Goal: Ask a question: Seek information or help from site administrators or community

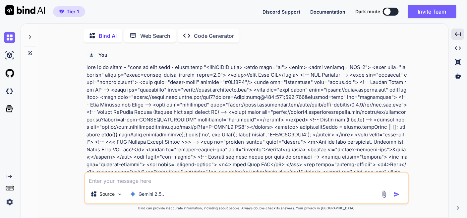
scroll to position [16817, 0]
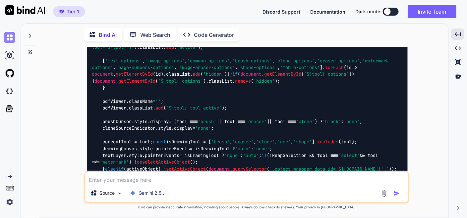
type textarea "x"
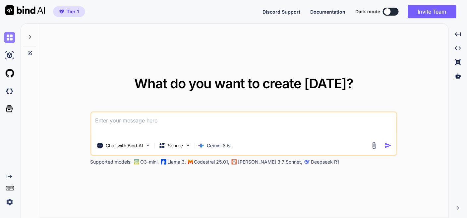
click at [9, 38] on img at bounding box center [9, 37] width 11 height 11
click at [122, 123] on textarea at bounding box center [243, 124] width 305 height 25
type textarea "h"
paste textarea "i want some changes - when user upload files - default 40% zoom, Another thing …"
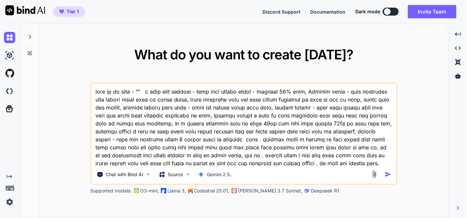
click at [136, 89] on textarea at bounding box center [243, 125] width 305 height 82
paste textarea "here is html code - index.html "<!DOCTYPE html> <html lang="en"> <head> <meta c…"
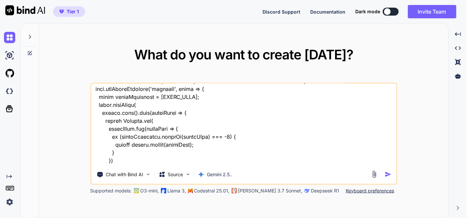
scroll to position [36362, 0]
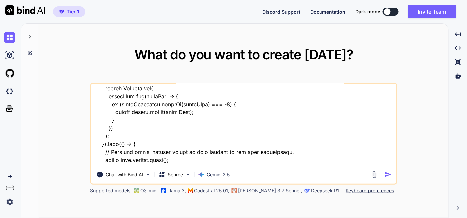
type textarea "this is my tool - "here is html code - index.html "<!DOCTYPE html> <html lang="…"
click at [389, 174] on img "button" at bounding box center [388, 174] width 7 height 7
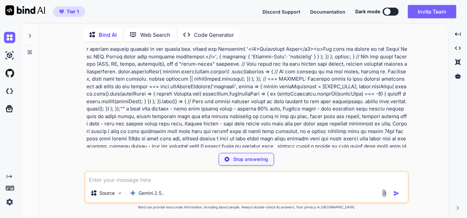
scroll to position [9158, 0]
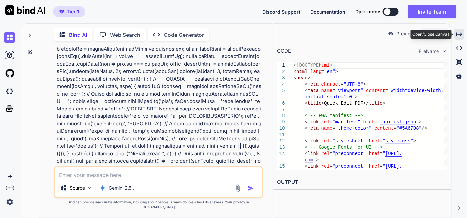
click at [461, 34] on icon "Created with Pixso." at bounding box center [460, 34] width 6 height 6
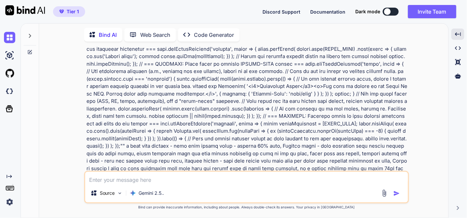
scroll to position [9196, 0]
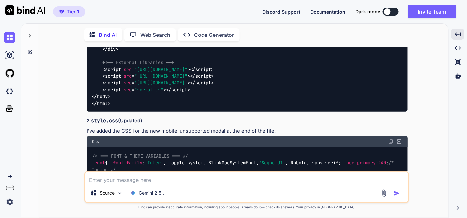
scroll to position [12328, 0]
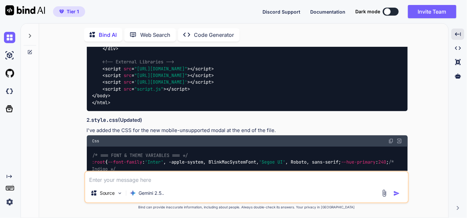
click at [392, 138] on img at bounding box center [391, 140] width 5 height 5
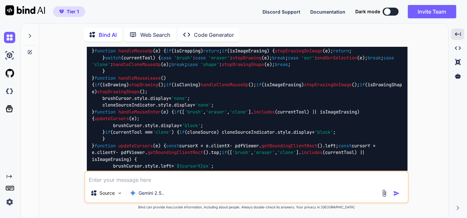
scroll to position [17155, 0]
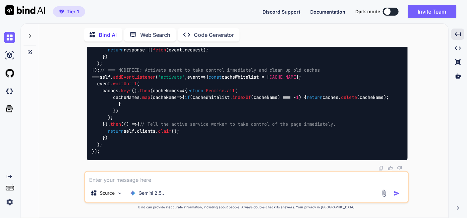
scroll to position [41157, 0]
click at [15, 38] on img at bounding box center [9, 37] width 11 height 11
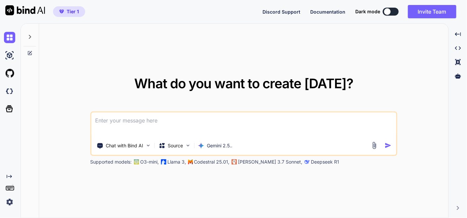
click at [151, 121] on textarea at bounding box center [243, 124] width 305 height 25
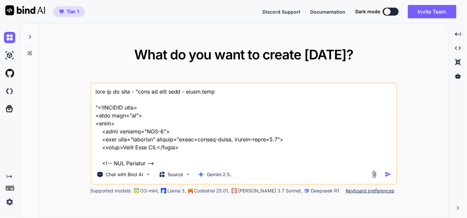
scroll to position [37070, 0]
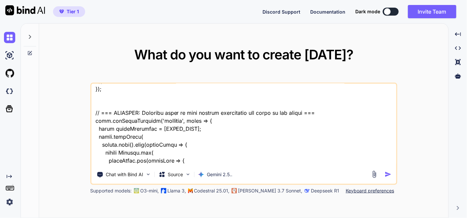
click at [133, 161] on textarea at bounding box center [243, 125] width 305 height 82
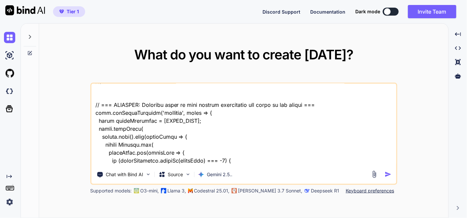
type textarea "this is my tool - "here is html code - index.html "<!DOCTYPE html> <html lang="…"
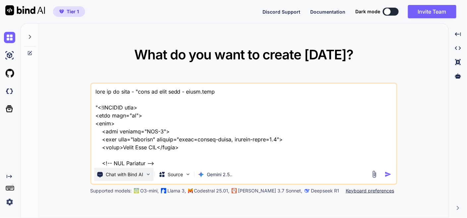
scroll to position [37078, 0]
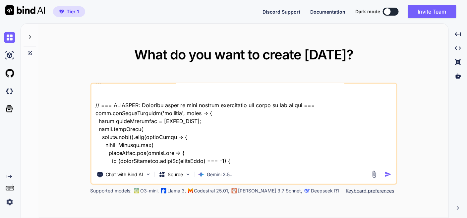
type textarea "this is my tool - "here is html code - index.html "<!DOCTYPE html> <html lang="…"
type textarea "x"
type textarea "this is my tool - "here is html code - index.html "<!DOCTYPE html> <html lang="…"
type textarea "x"
type textarea "this is my tool - "here is html code - index.html "<!DOCTYPE html> <html lang="…"
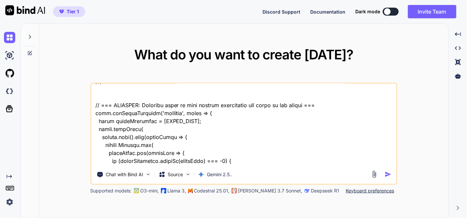
type textarea "x"
type textarea "this is my tool - "here is html code - index.html "<!DOCTYPE html> <html lang="…"
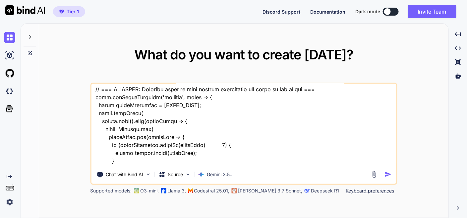
type textarea "x"
type textarea "this is my tool - "here is html code - index.html "<!DOCTYPE html> <html lang="…"
type textarea "x"
type textarea "this is my tool - "here is html code - index.html "<!DOCTYPE html> <html lang="…"
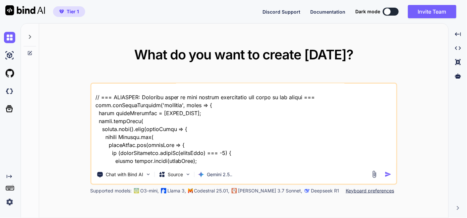
type textarea "x"
type textarea "this is my tool - "here is html code - index.html "<!DOCTYPE html> <html lang="…"
type textarea "x"
type textarea "this is my tool - "here is html code - index.html "<!DOCTYPE html> <html lang="…"
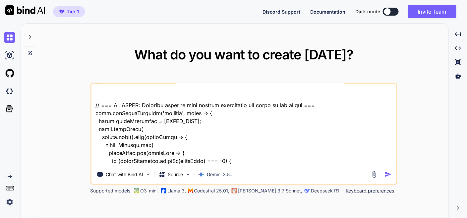
type textarea "x"
type textarea "this is my tool - "here is html code - index.html "<!DOCTYPE html> <html lang="…"
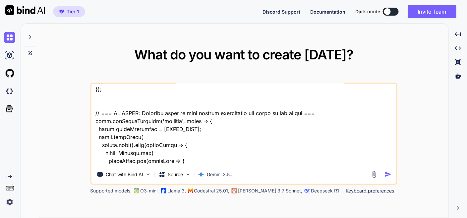
type textarea "x"
type textarea "this is my tool - "here is html code - index.html "<!DOCTYPE html> <html lang="…"
type textarea "x"
type textarea "this is my tool - "here is html code - index.html "<!DOCTYPE html> <html lang="…"
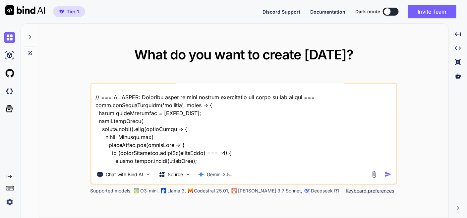
type textarea "x"
type textarea "this is my tool - "here is html code - index.html "<!DOCTYPE html> <html lang="…"
type textarea "x"
type textarea "this is my tool - "here is html code - index.html "<!DOCTYPE html> <html lang="…"
type textarea "x"
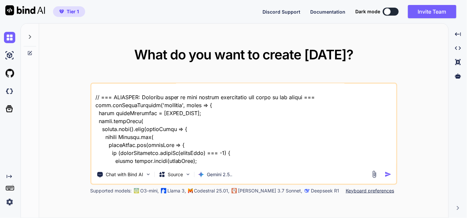
type textarea "this is my tool - "here is html code - index.html "<!DOCTYPE html> <html lang="…"
type textarea "x"
type textarea "this is my tool - "here is html code - index.html "<!DOCTYPE html> <html lang="…"
type textarea "x"
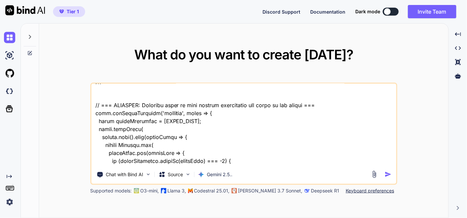
type textarea "this is my tool - "here is html code - index.html "<!DOCTYPE html> <html lang="…"
type textarea "x"
type textarea "this is my tool - "here is html code - index.html "<!DOCTYPE html> <html lang="…"
type textarea "x"
type textarea "this is my tool - "here is html code - index.html "<!DOCTYPE html> <html lang="…"
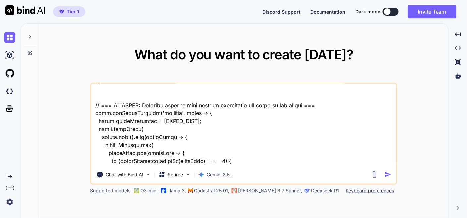
type textarea "x"
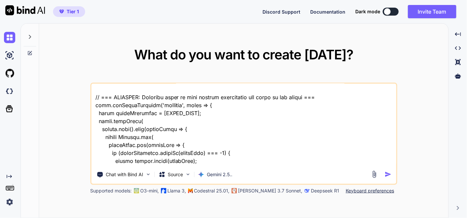
type textarea "this is my tool - "here is html code - index.html "<!DOCTYPE html> <html lang="…"
type textarea "x"
type textarea "this is my tool - "here is html code - index.html "<!DOCTYPE html> <html lang="…"
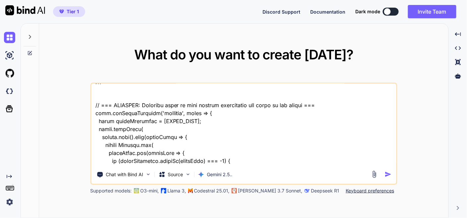
type textarea "x"
type textarea "this is my tool - "here is html code - index.html "<!DOCTYPE html> <html lang="…"
type textarea "x"
type textarea "this is my tool - "here is html code - index.html "<!DOCTYPE html> <html lang="…"
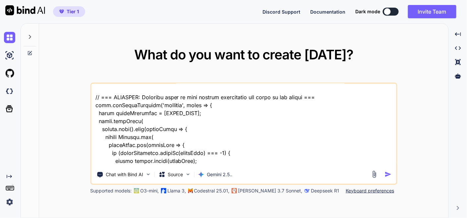
type textarea "x"
type textarea "this is my tool - "here is html code - index.html "<!DOCTYPE html> <html lang="…"
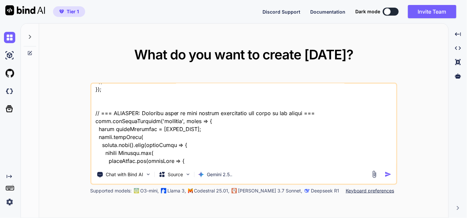
type textarea "x"
type textarea "this is my tool - "here is html code - index.html "<!DOCTYPE html> <html lang="…"
type textarea "x"
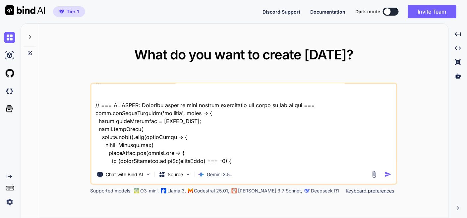
type textarea "this is my tool - "here is html code - index.html "<!DOCTYPE html> <html lang="…"
type textarea "x"
type textarea "this is my tool - "here is html code - index.html "<!DOCTYPE html> <html lang="…"
type textarea "x"
type textarea "this is my tool - "here is html code - index.html "<!DOCTYPE html> <html lang="…"
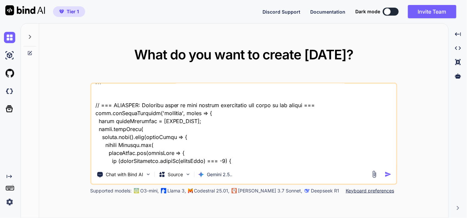
type textarea "x"
type textarea "this is my tool - "here is html code - index.html "<!DOCTYPE html> <html lang="…"
type textarea "x"
type textarea "this is my tool - "here is html code - index.html "<!DOCTYPE html> <html lang="…"
type textarea "x"
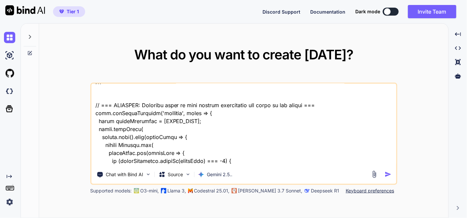
type textarea "this is my tool - "here is html code - index.html "<!DOCTYPE html> <html lang="…"
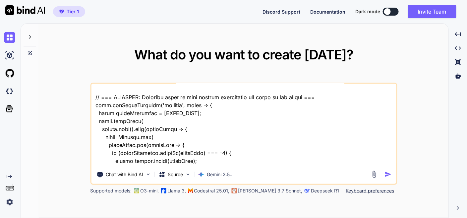
type textarea "x"
type textarea "this is my tool - "here is html code - index.html "<!DOCTYPE html> <html lang="…"
type textarea "x"
type textarea "this is my tool - "here is html code - index.html "<!DOCTYPE html> <html lang="…"
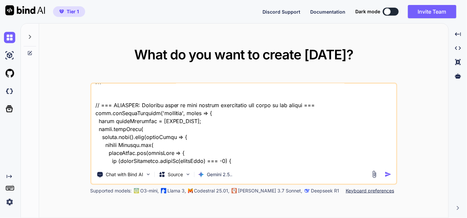
type textarea "x"
type textarea "this is my tool - "here is html code - index.html "<!DOCTYPE html> <html lang="…"
type textarea "x"
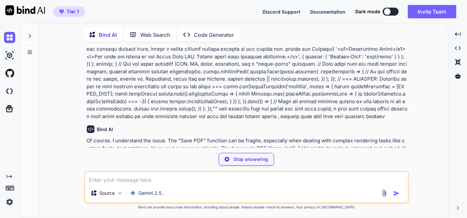
type textarea "x"
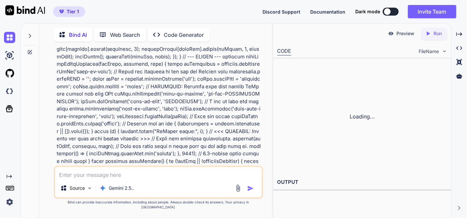
scroll to position [14633, 0]
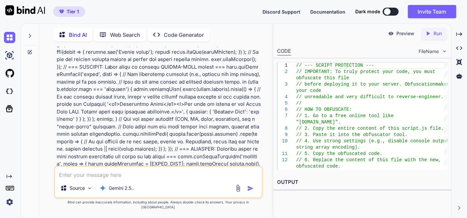
click at [8, 35] on img at bounding box center [9, 37] width 11 height 11
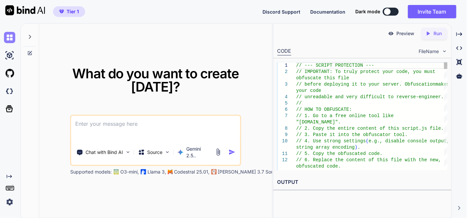
click at [8, 35] on img at bounding box center [9, 37] width 11 height 11
click at [140, 116] on textarea at bounding box center [155, 128] width 169 height 25
type textarea "d"
paste textarea "here is html code - index.html "<!DOCTYPE html> <html lang="en"> <head> <meta c…"
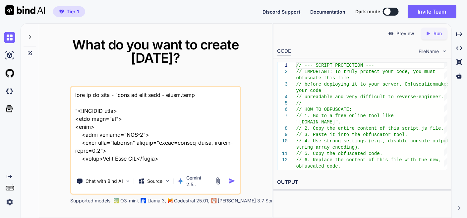
scroll to position [44423, 0]
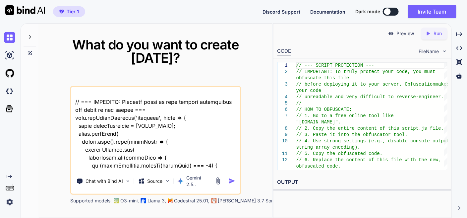
click at [111, 162] on textarea at bounding box center [155, 128] width 169 height 82
click at [115, 158] on textarea at bounding box center [155, 128] width 169 height 82
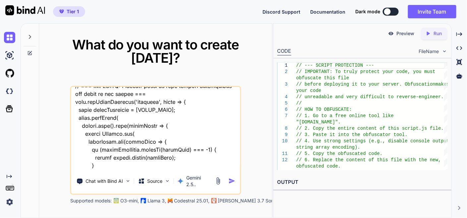
type textarea "this is my tool - "here is html code - index.html "<!DOCTYPE html> <html lang="…"
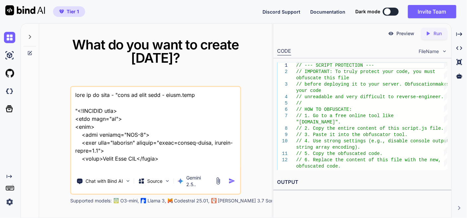
scroll to position [44439, 0]
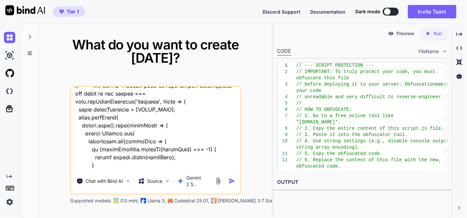
type textarea "this is my tool - "here is html code - index.html "<!DOCTYPE html> <html lang="…"
type textarea "x"
type textarea "this is my tool - "here is html code - index.html "<!DOCTYPE html> <html lang="…"
type textarea "x"
type textarea "this is my tool - "here is html code - index.html "<!DOCTYPE html> <html lang="…"
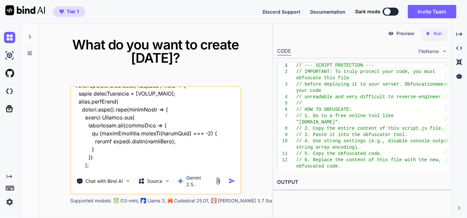
type textarea "x"
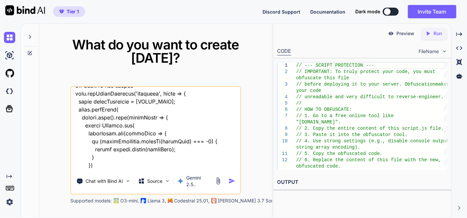
type textarea "this is my tool - "here is html code - index.html "<!DOCTYPE html> <html lang="…"
type textarea "x"
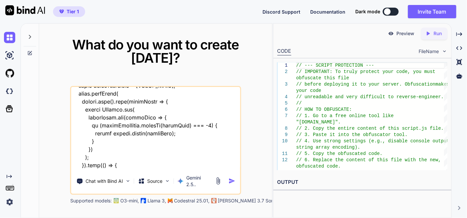
type textarea "this is my tool - "here is html code - index.html "<!DOCTYPE html> <html lang="…"
type textarea "x"
type textarea "this is my tool - "here is html code - index.html "<!DOCTYPE html> <html lang="…"
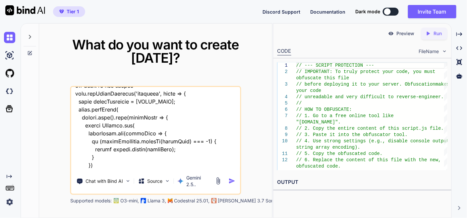
type textarea "x"
type textarea "this is my tool - "here is html code - index.html "<!DOCTYPE html> <html lang="…"
type textarea "x"
type textarea "this is my tool - "here is html code - index.html "<!DOCTYPE html> <html lang="…"
type textarea "x"
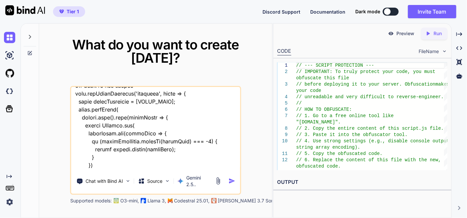
type textarea "this is my tool - "here is html code - index.html "<!DOCTYPE html> <html lang="…"
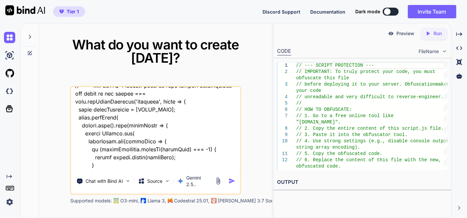
type textarea "x"
type textarea "this is my tool - "here is html code - index.html "<!DOCTYPE html> <html lang="…"
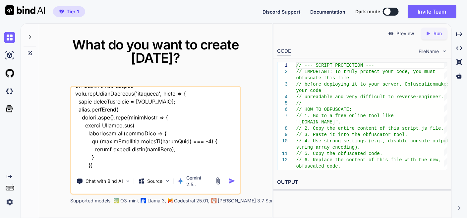
type textarea "x"
type textarea "this is my tool - "here is html code - index.html "<!DOCTYPE html> <html lang="…"
type textarea "x"
type textarea "this is my tool - "here is html code - index.html "<!DOCTYPE html> <html lang="…"
type textarea "x"
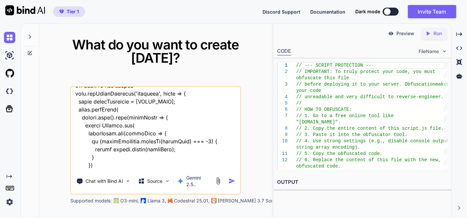
type textarea "this is my tool - "here is html code - index.html "<!DOCTYPE html> <html lang="…"
type textarea "x"
type textarea "this is my tool - "here is html code - index.html "<!DOCTYPE html> <html lang="…"
type textarea "x"
type textarea "this is my tool - "here is html code - index.html "<!DOCTYPE html> <html lang="…"
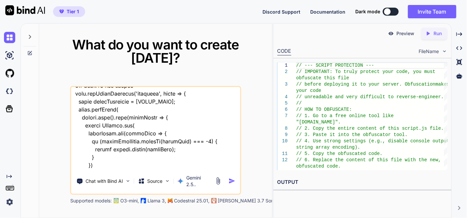
type textarea "x"
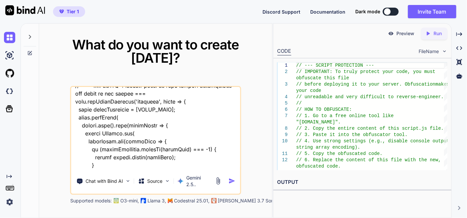
type textarea "this is my tool - "here is html code - index.html "<!DOCTYPE html> <html lang="…"
type textarea "x"
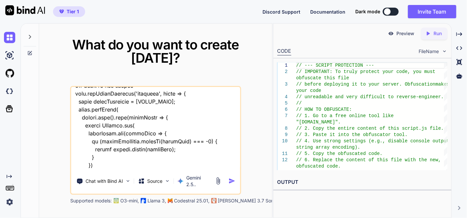
scroll to position [44447, 0]
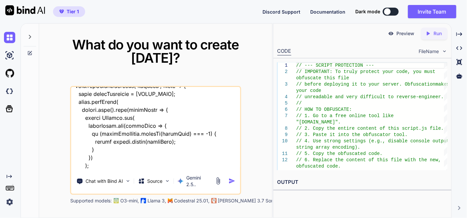
type textarea "this is my tool - "here is html code - index.html "<!DOCTYPE html> <html lang="…"
type textarea "x"
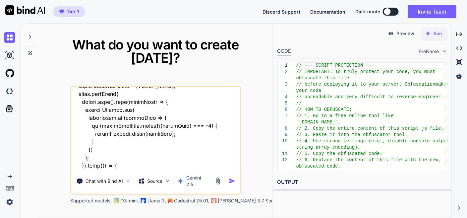
type textarea "this is my tool - "here is html code - index.html "<!DOCTYPE html> <html lang="…"
type textarea "x"
type textarea "this is my tool - "here is html code - index.html "<!DOCTYPE html> <html lang="…"
click at [233, 177] on img "button" at bounding box center [232, 180] width 7 height 7
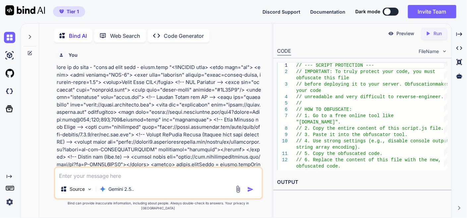
scroll to position [2, 0]
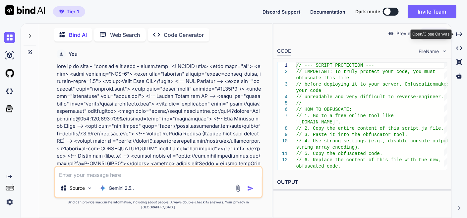
click at [461, 30] on div "Created with Pixso." at bounding box center [460, 34] width 10 height 11
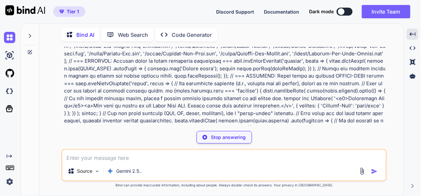
scroll to position [9043, 0]
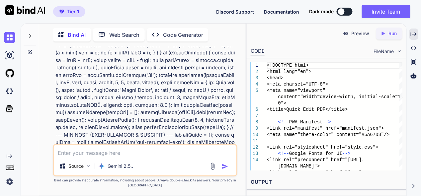
type textarea "x"
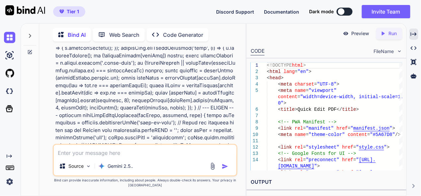
scroll to position [10668, 0]
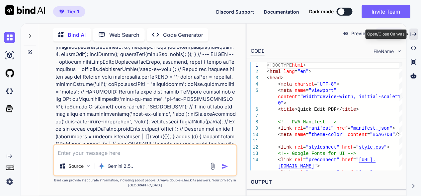
click at [416, 31] on icon "Created with Pixso." at bounding box center [413, 34] width 6 height 6
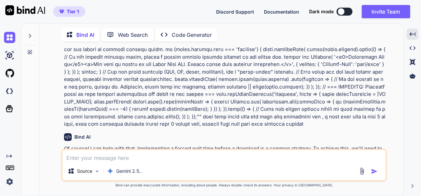
scroll to position [9142, 0]
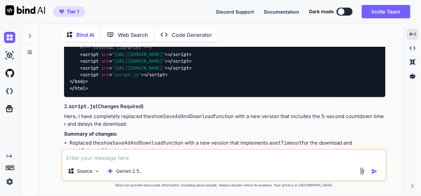
scroll to position [12326, 0]
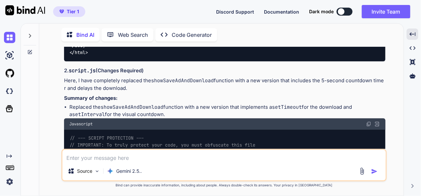
click at [368, 121] on img at bounding box center [368, 123] width 5 height 5
click at [13, 33] on img at bounding box center [9, 37] width 11 height 11
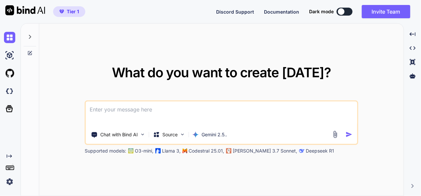
click at [172, 110] on textarea at bounding box center [221, 113] width 271 height 25
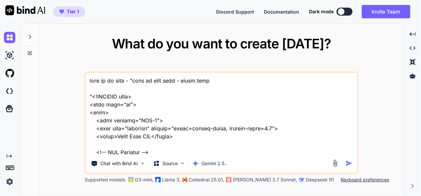
scroll to position [37370, 0]
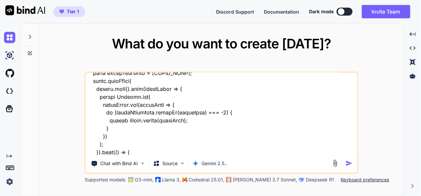
click at [138, 148] on textarea at bounding box center [221, 114] width 271 height 82
type textarea "this is my tool - "here is html code - index.html "<!DOCTYPE html> <html lang="…"
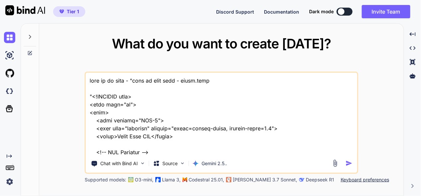
scroll to position [37370, 0]
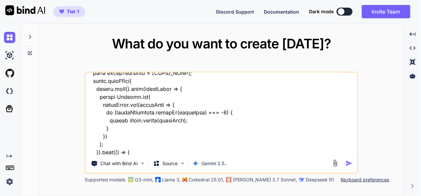
type textarea "this is my tool - "here is html code - index.html "<!DOCTYPE html> <html lang="…"
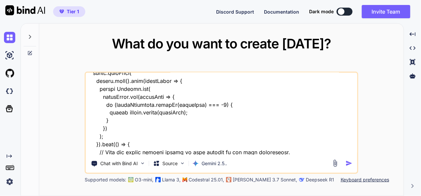
type textarea "x"
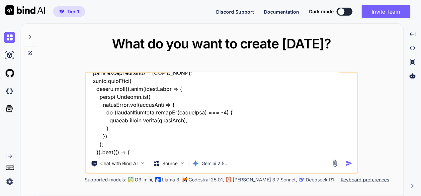
type textarea "this is my tool - "here is html code - index.html "<!DOCTYPE html> <html lang="…"
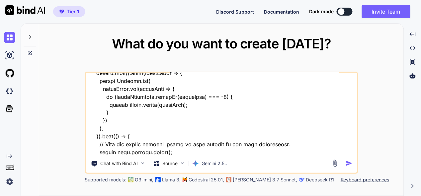
type textarea "x"
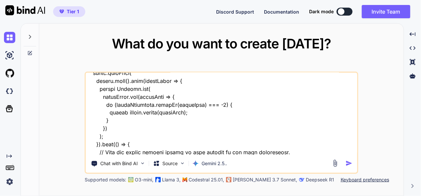
type textarea "this is my tool - "here is html code - index.html "<!DOCTYPE html> <html lang="…"
type textarea "x"
type textarea "this is my tool - "here is html code - index.html "<!DOCTYPE html> <html lang="…"
type textarea "x"
type textarea "this is my tool - "here is html code - index.html "<!DOCTYPE html> <html lang="…"
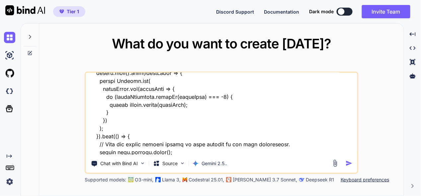
type textarea "x"
type textarea "this is my tool - "here is html code - index.html "<!DOCTYPE html> <html lang="…"
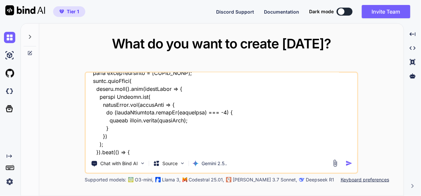
type textarea "x"
type textarea "this is my tool - "here is html code - index.html "<!DOCTYPE html> <html lang="…"
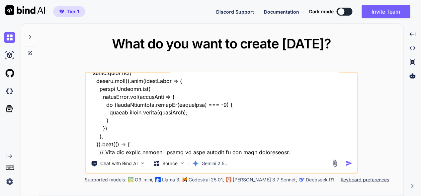
type textarea "x"
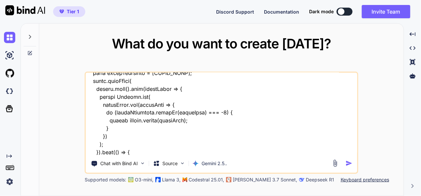
type textarea "this is my tool - "here is html code - index.html "<!DOCTYPE html> <html lang="…"
type textarea "x"
type textarea "this is my tool - "here is html code - index.html "<!DOCTYPE html> <html lang="…"
type textarea "x"
type textarea "this is my tool - "here is html code - index.html "<!DOCTYPE html> <html lang="…"
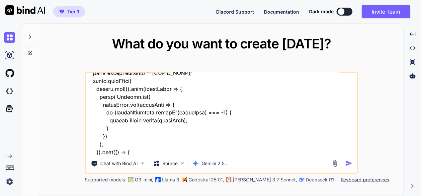
type textarea "x"
type textarea "this is my tool - "here is html code - index.html "<!DOCTYPE html> <html lang="…"
type textarea "x"
type textarea "this is my tool - "here is html code - index.html "<!DOCTYPE html> <html lang="…"
type textarea "x"
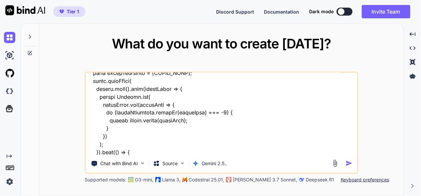
type textarea "this is my tool - "here is html code - index.html "<!DOCTYPE html> <html lang="…"
type textarea "x"
type textarea "this is my tool - "here is html code - index.html "<!DOCTYPE html> <html lang="…"
type textarea "x"
type textarea "this is my tool - "here is html code - index.html "<!DOCTYPE html> <html lang="…"
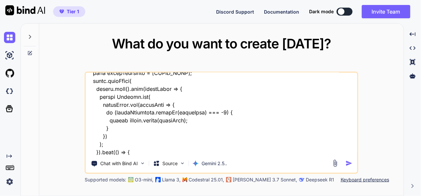
type textarea "x"
type textarea "this is my tool - "here is html code - index.html "<!DOCTYPE html> <html lang="…"
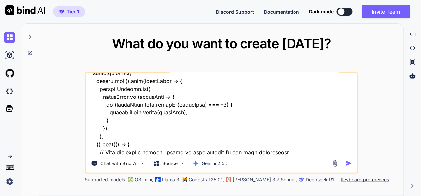
type textarea "x"
type textarea "this is my tool - "here is html code - index.html "<!DOCTYPE html> <html lang="…"
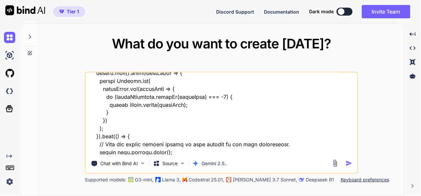
type textarea "x"
type textarea "this is my tool - "here is html code - index.html "<!DOCTYPE html> <html lang="…"
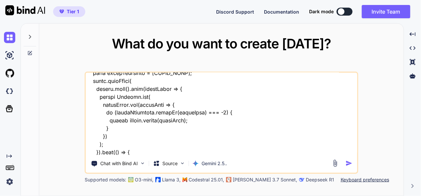
type textarea "x"
type textarea "this is my tool - "here is html code - index.html "<!DOCTYPE html> <html lang="…"
type textarea "x"
type textarea "this is my tool - "here is html code - index.html "<!DOCTYPE html> <html lang="…"
type textarea "x"
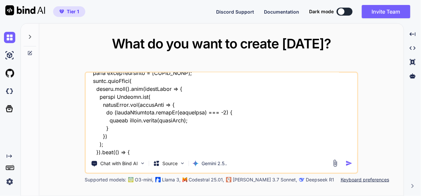
type textarea "this is my tool - "here is html code - index.html "<!DOCTYPE html> <html lang="…"
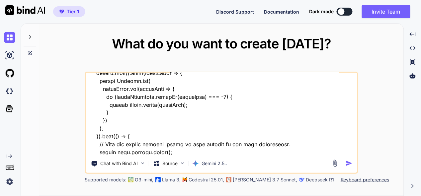
type textarea "x"
type textarea "this is my tool - "here is html code - index.html "<!DOCTYPE html> <html lang="…"
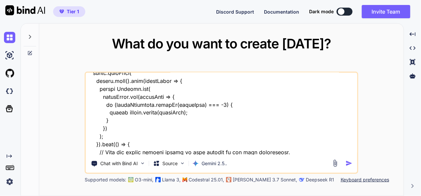
type textarea "x"
type textarea "this is my tool - "here is html code - index.html "<!DOCTYPE html> <html lang="…"
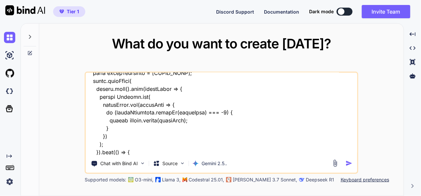
type textarea "x"
type textarea "this is my tool - "here is html code - index.html "<!DOCTYPE html> <html lang="…"
type textarea "x"
type textarea "this is my tool - "here is html code - index.html "<!DOCTYPE html> <html lang="…"
type textarea "x"
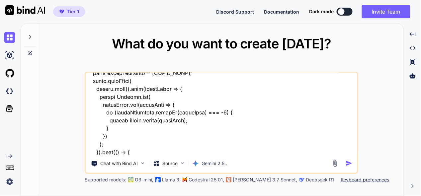
type textarea "this is my tool - "here is html code - index.html "<!DOCTYPE html> <html lang="…"
type textarea "x"
type textarea "this is my tool - "here is html code - index.html "<!DOCTYPE html> <html lang="…"
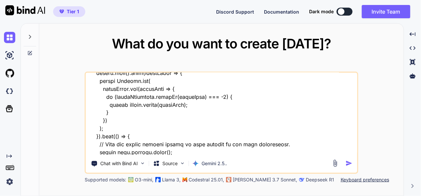
type textarea "x"
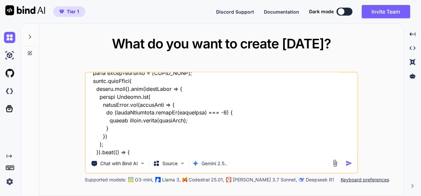
type textarea "this is my tool - "here is html code - index.html "<!DOCTYPE html> <html lang="…"
type textarea "x"
type textarea "this is my tool - "here is html code - index.html "<!DOCTYPE html> <html lang="…"
type textarea "x"
type textarea "this is my tool - "here is html code - index.html "<!DOCTYPE html> <html lang="…"
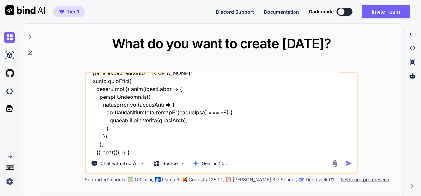
type textarea "x"
type textarea "this is my tool - "here is html code - index.html "<!DOCTYPE html> <html lang="…"
type textarea "x"
type textarea "this is my tool - "here is html code - index.html "<!DOCTYPE html> <html lang="…"
type textarea "x"
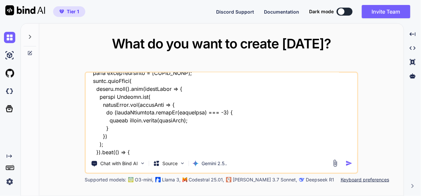
type textarea "this is my tool - "here is html code - index.html "<!DOCTYPE html> <html lang="…"
type textarea "x"
type textarea "this is my tool - "here is html code - index.html "<!DOCTYPE html> <html lang="…"
type textarea "x"
type textarea "this is my tool - "here is html code - index.html "<!DOCTYPE html> <html lang="…"
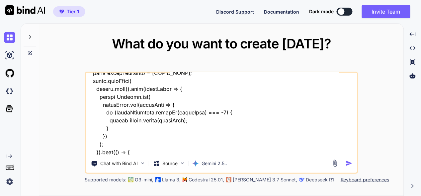
type textarea "x"
type textarea "this is my tool - "here is html code - index.html "<!DOCTYPE html> <html lang="…"
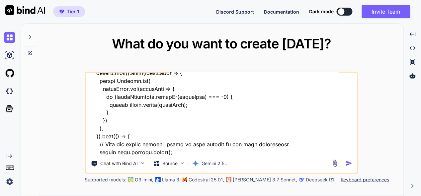
type textarea "x"
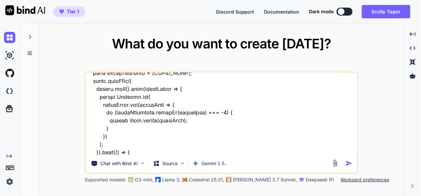
type textarea "this is my tool - "here is html code - index.html "<!DOCTYPE html> <html lang="…"
type textarea "x"
type textarea "this is my tool - "here is html code - index.html "<!DOCTYPE html> <html lang="…"
type textarea "x"
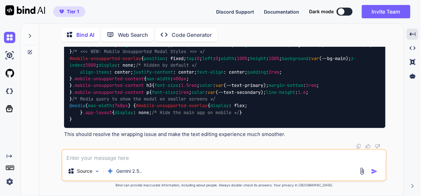
scroll to position [14034, 0]
click at [131, 156] on textarea at bounding box center [223, 156] width 323 height 12
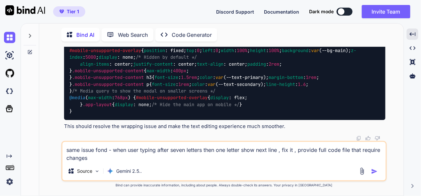
type textarea "same issue fond - when user typing after seven letters then one letter show nex…"
click at [373, 171] on img "button" at bounding box center [374, 171] width 7 height 7
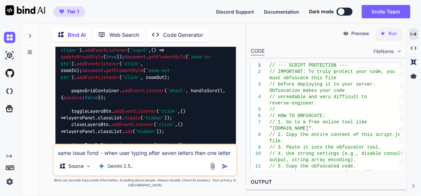
scroll to position [22213, 0]
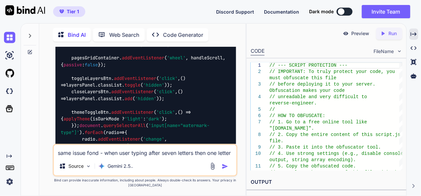
click at [12, 37] on img at bounding box center [9, 37] width 11 height 11
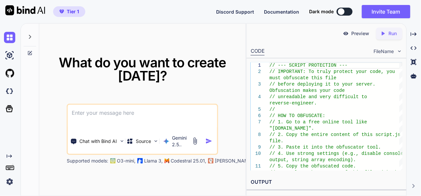
click at [131, 114] on textarea at bounding box center [142, 117] width 149 height 25
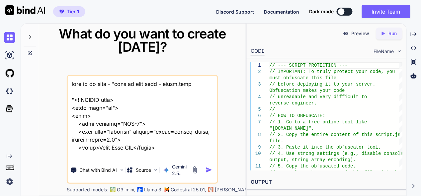
scroll to position [47998, 0]
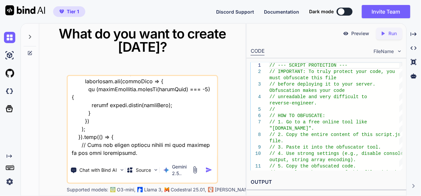
click at [110, 156] on textarea at bounding box center [142, 117] width 149 height 82
type textarea "this is my tool - "here is html code - index.html "<!DOCTYPE html> <html lang="…"
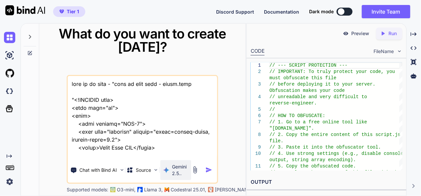
scroll to position [48006, 0]
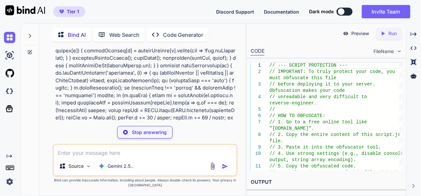
scroll to position [7031, 0]
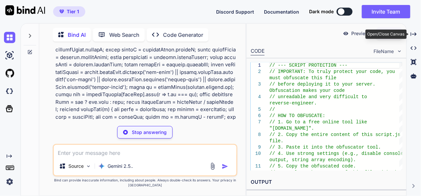
click at [415, 34] on icon "Created with Pixso." at bounding box center [413, 34] width 6 height 6
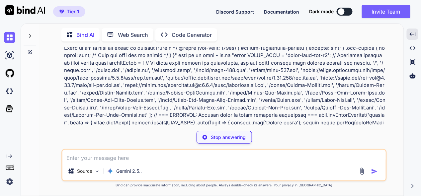
scroll to position [9115, 0]
type textarea "x"
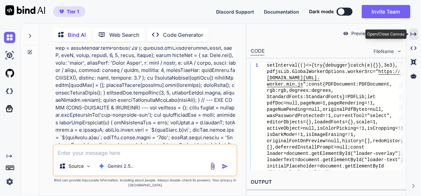
click at [413, 31] on icon "Created with Pixso." at bounding box center [413, 34] width 6 height 6
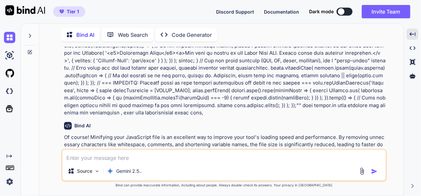
scroll to position [9247, 0]
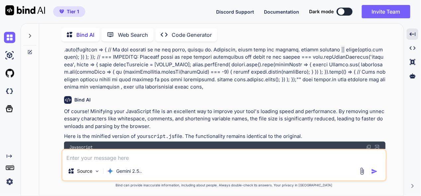
click at [147, 161] on textarea at bounding box center [223, 156] width 323 height 12
click at [147, 157] on textarea "my tool not running, regenerate code" at bounding box center [223, 156] width 323 height 12
type textarea "my tool not running, regenerate minified code"
click at [373, 170] on img "button" at bounding box center [374, 171] width 7 height 7
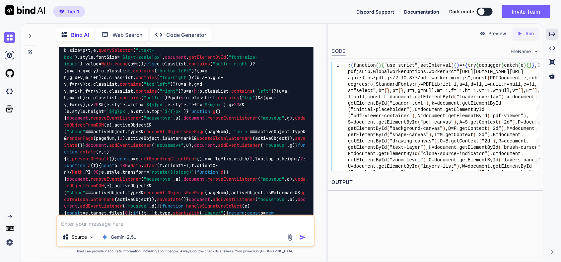
scroll to position [19800, 0]
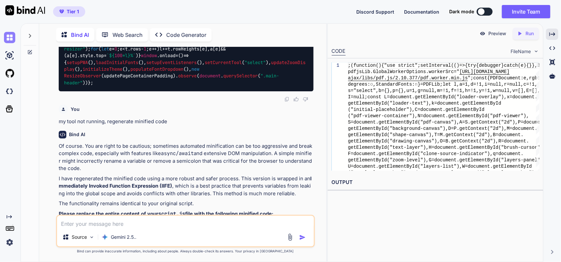
click at [12, 37] on img at bounding box center [9, 37] width 11 height 11
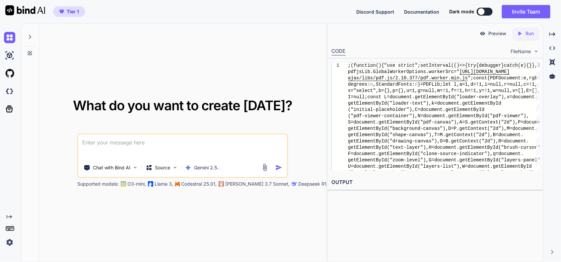
click at [144, 147] on textarea at bounding box center [182, 146] width 209 height 25
paste textarea "here is html code - index.html "<!DOCTYPE html> <html lang="en"> <head> <meta c…"
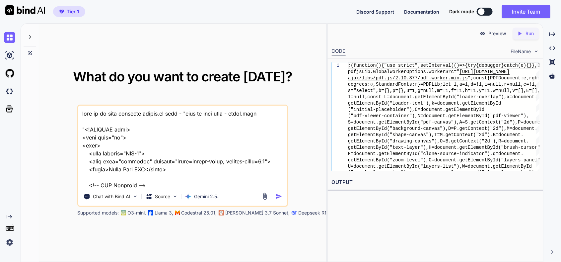
scroll to position [40571, 0]
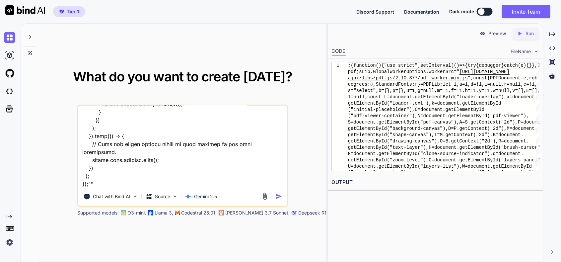
type textarea "this is my tool manified script.js file - "here is html code - index.html "<!DO…"
click at [279, 196] on img "button" at bounding box center [279, 196] width 7 height 7
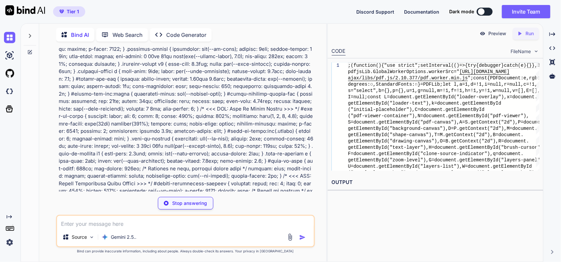
scroll to position [11470, 0]
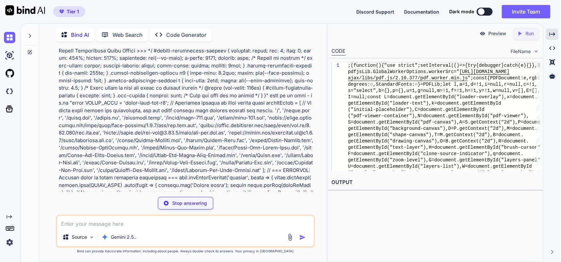
click at [420, 38] on div "Created with Pixso." at bounding box center [552, 34] width 12 height 11
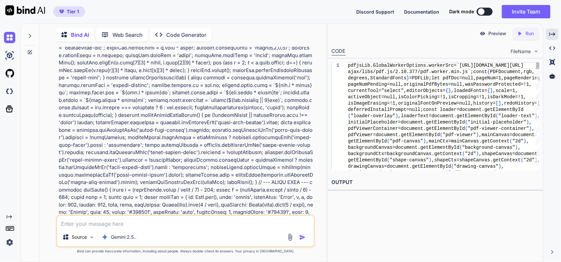
scroll to position [11510, 0]
